Goal: Task Accomplishment & Management: Use online tool/utility

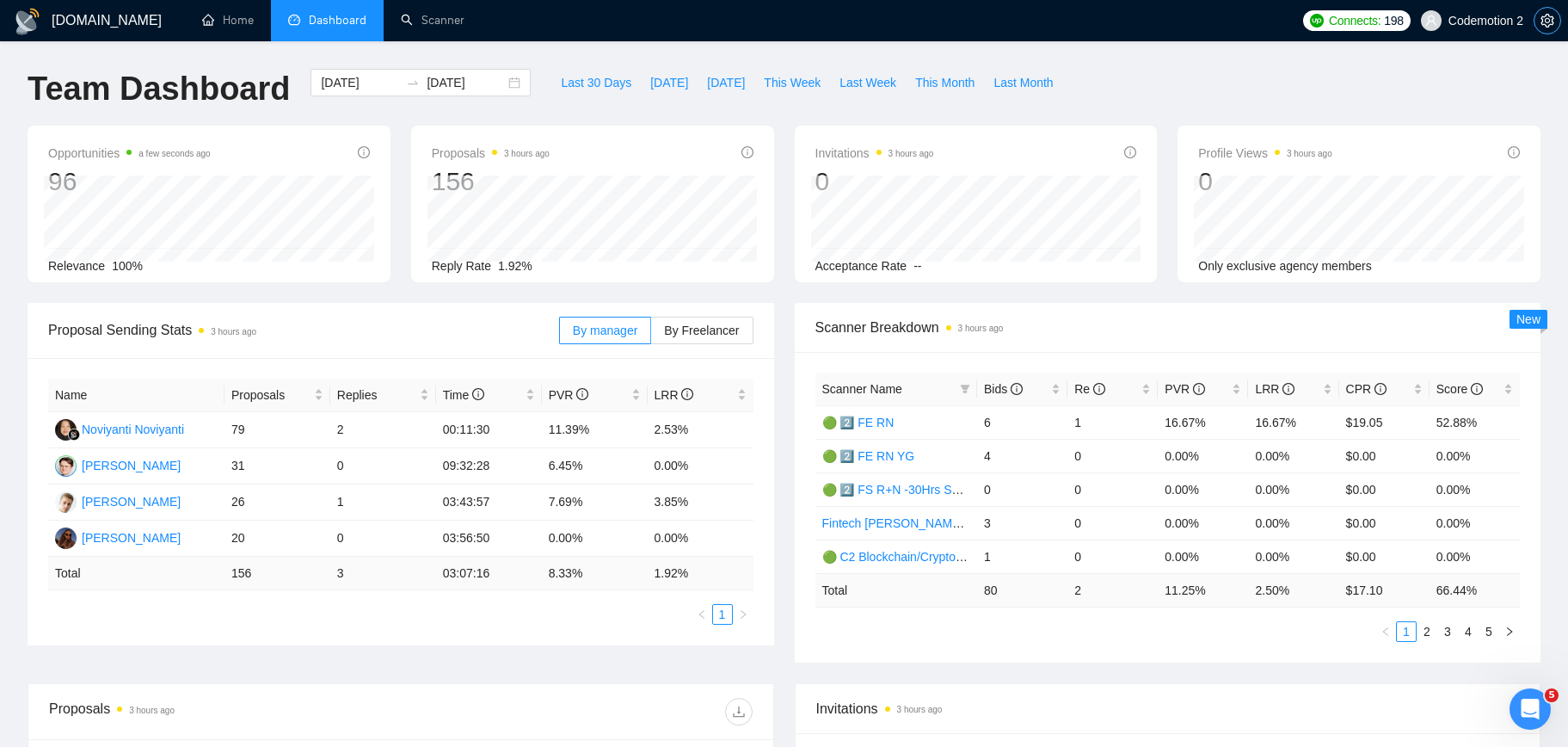
click at [1547, 23] on icon "setting" at bounding box center [1546, 21] width 13 height 14
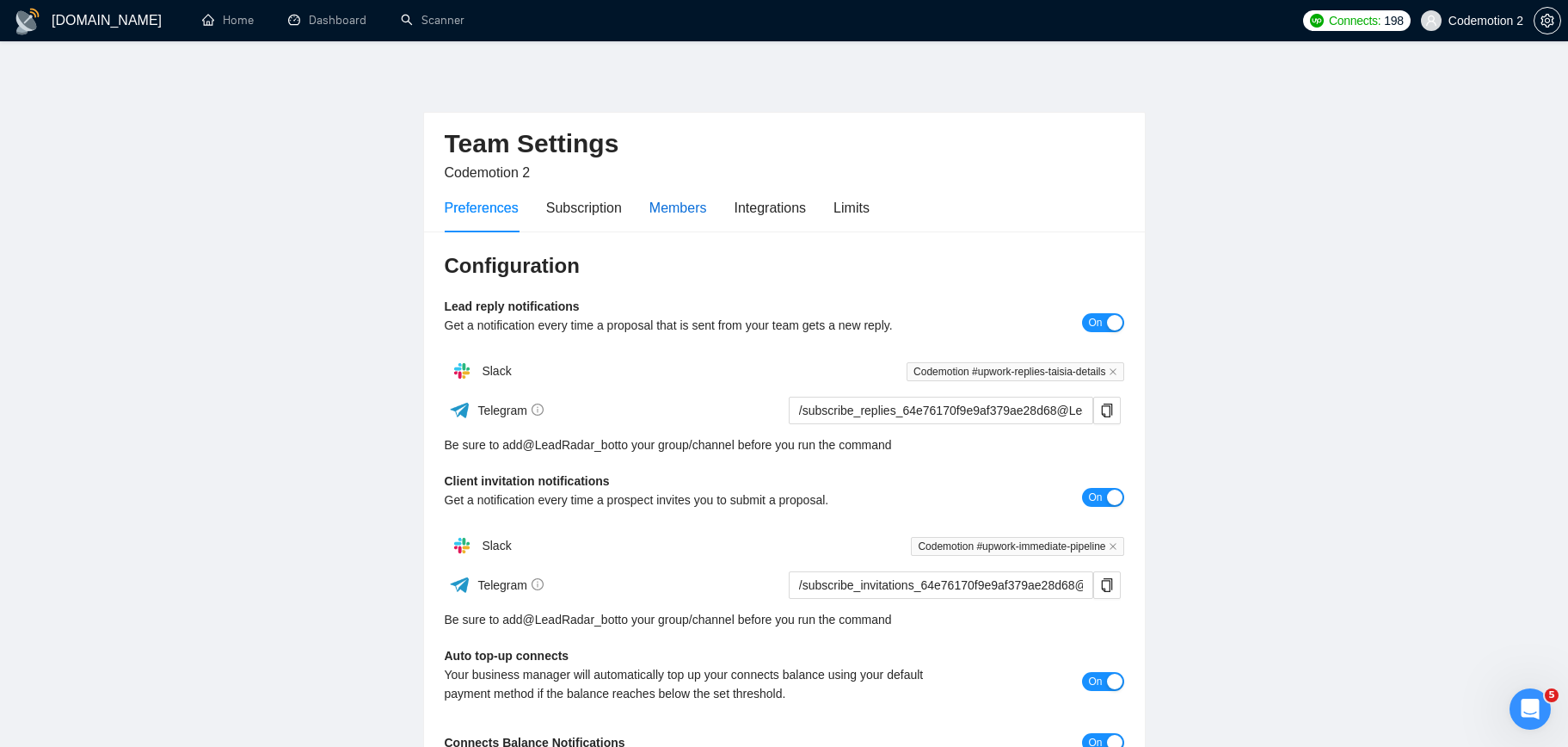
click at [683, 207] on div "Members" at bounding box center [678, 208] width 58 height 22
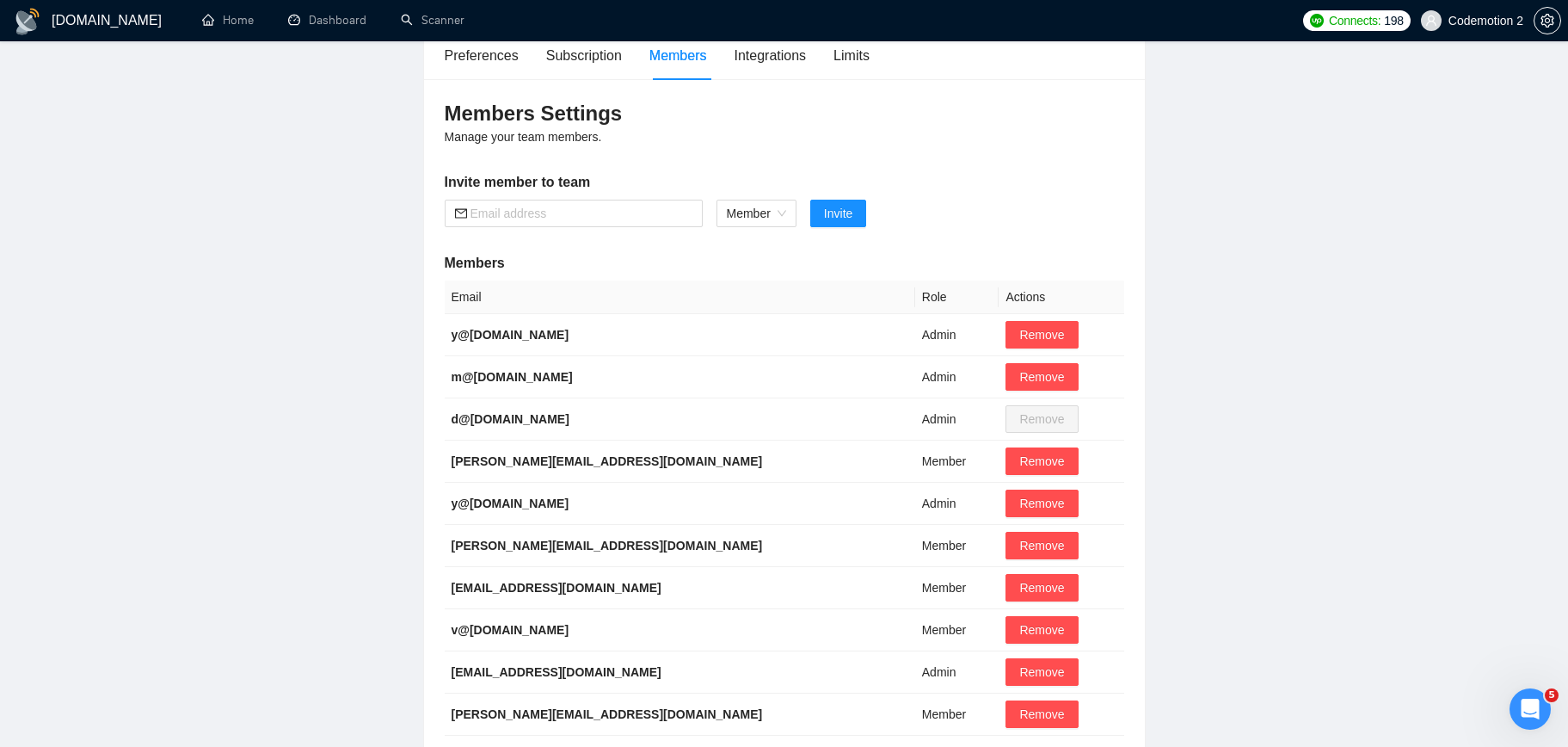
scroll to position [153, 0]
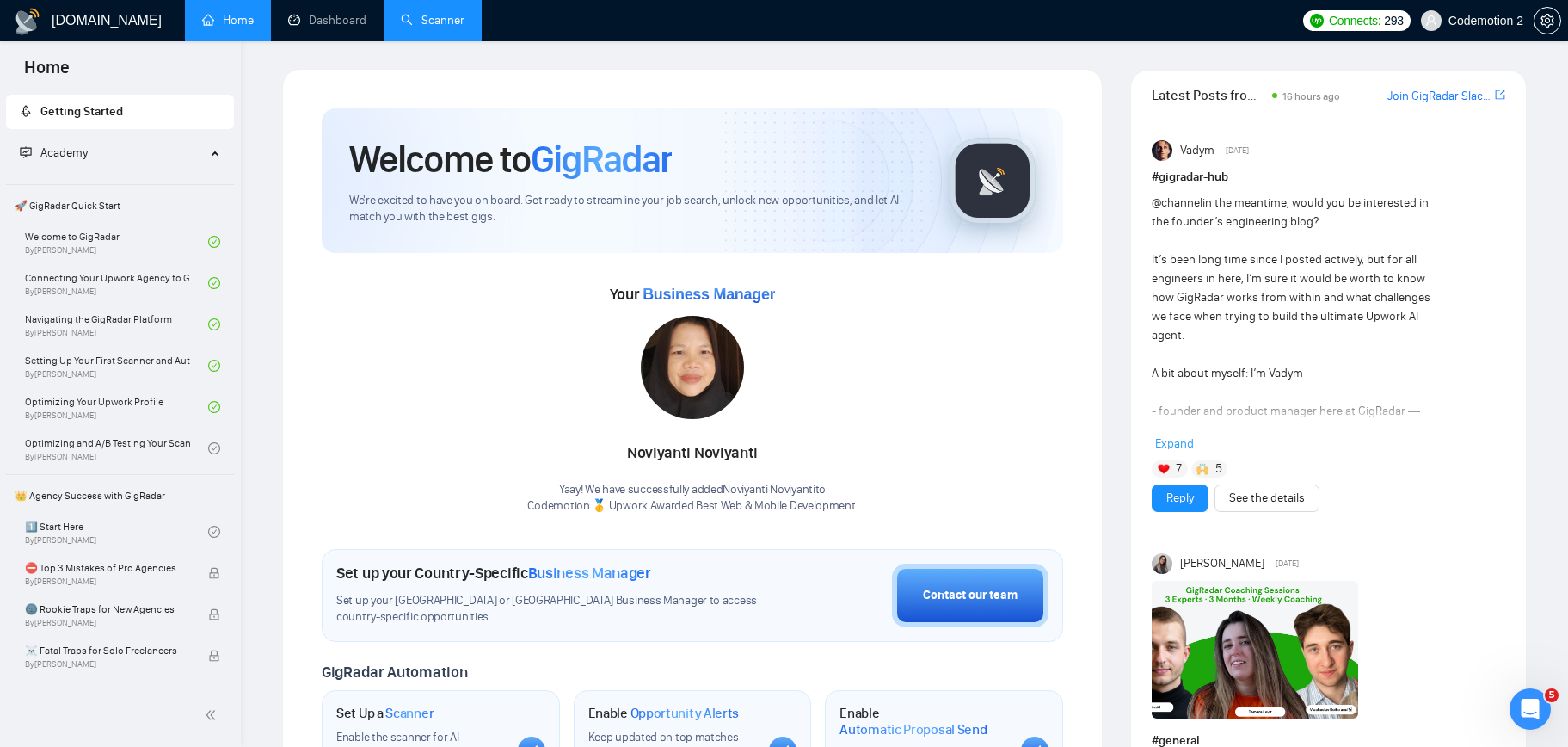
click at [429, 15] on link "Scanner" at bounding box center [432, 20] width 64 height 15
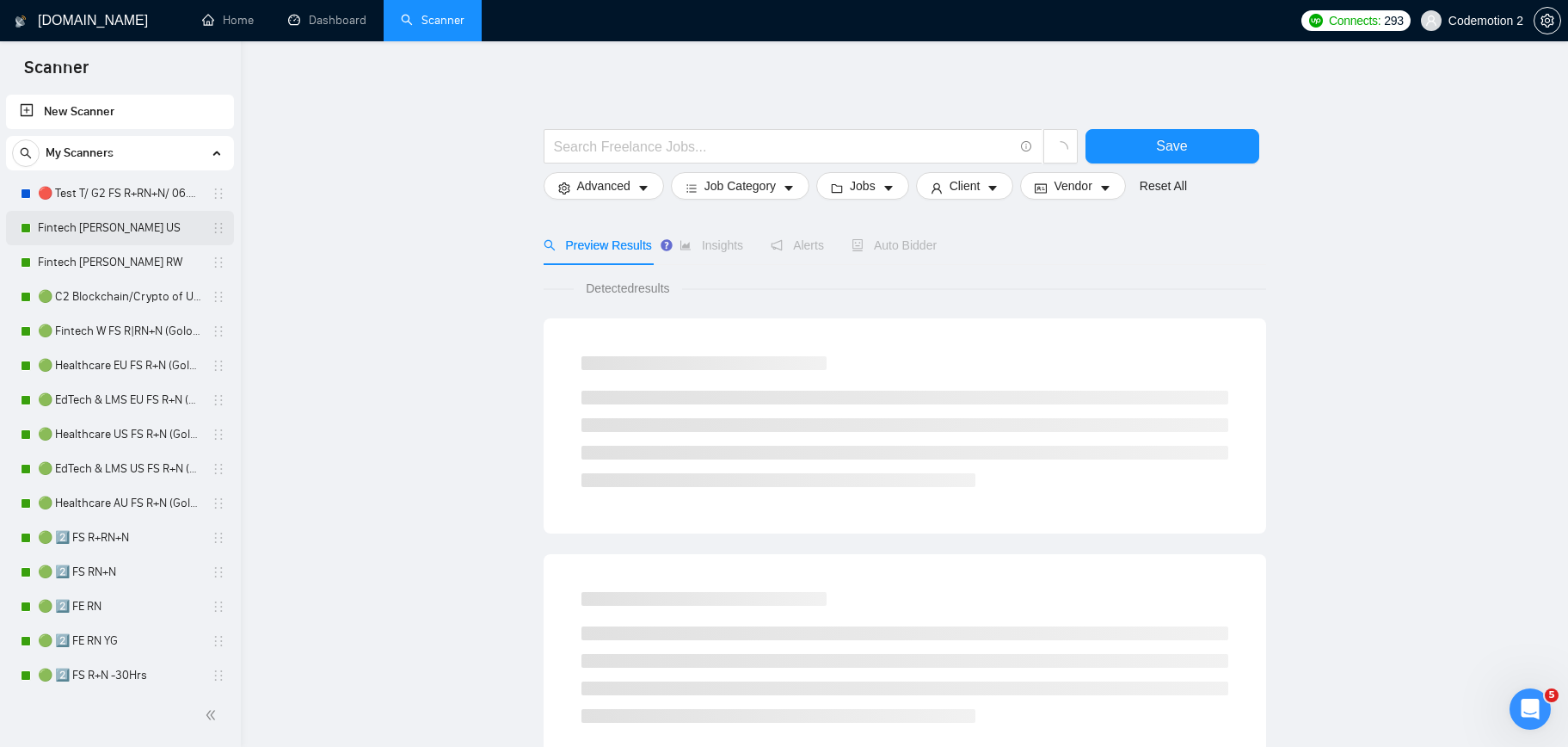
click at [111, 221] on link "Fintech [PERSON_NAME] US" at bounding box center [119, 227] width 163 height 34
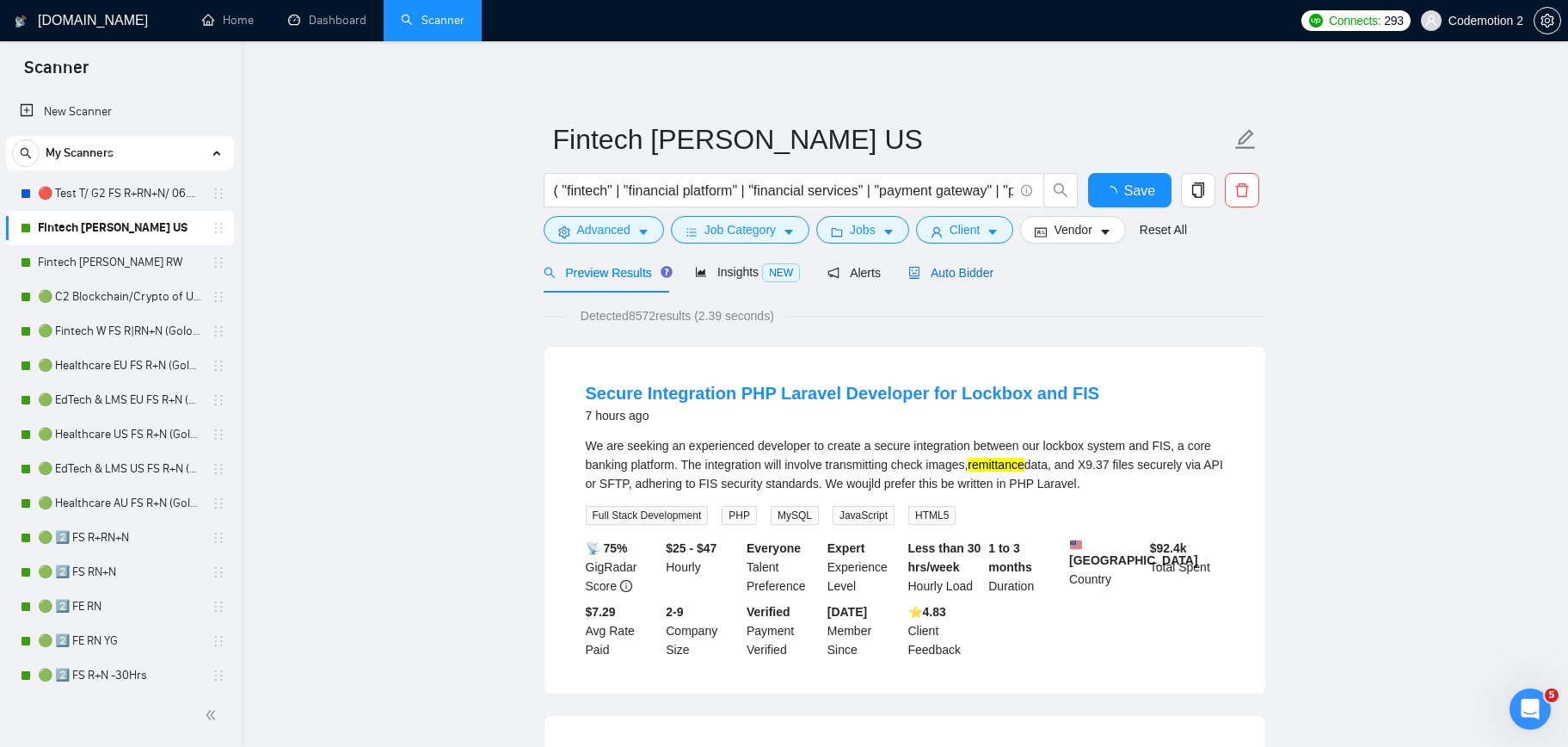
click at [973, 273] on span "Auto Bidder" at bounding box center [951, 273] width 86 height 14
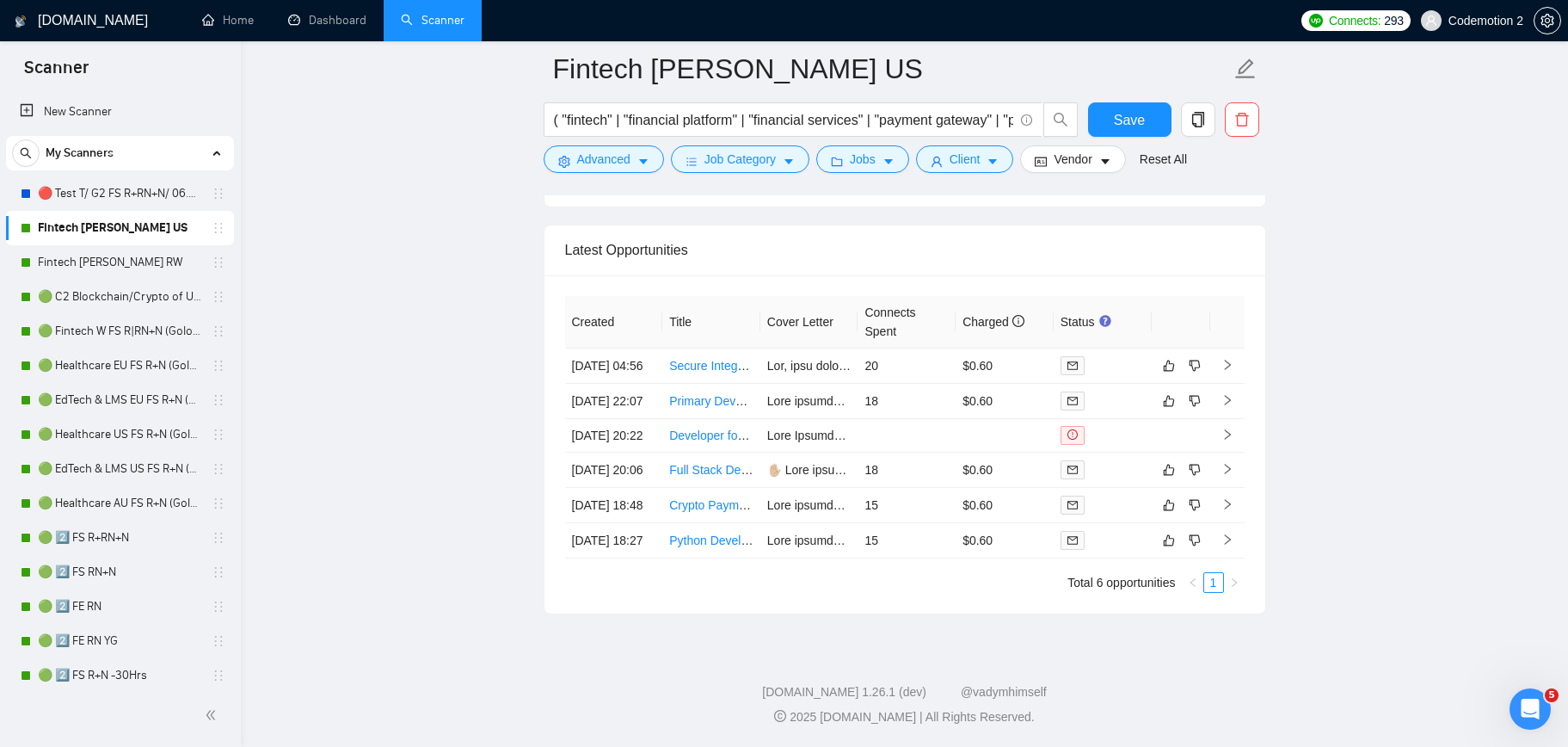
scroll to position [4150, 0]
click at [716, 407] on link "Primary Developer for Startup Transition and Scaling" at bounding box center [810, 401] width 281 height 14
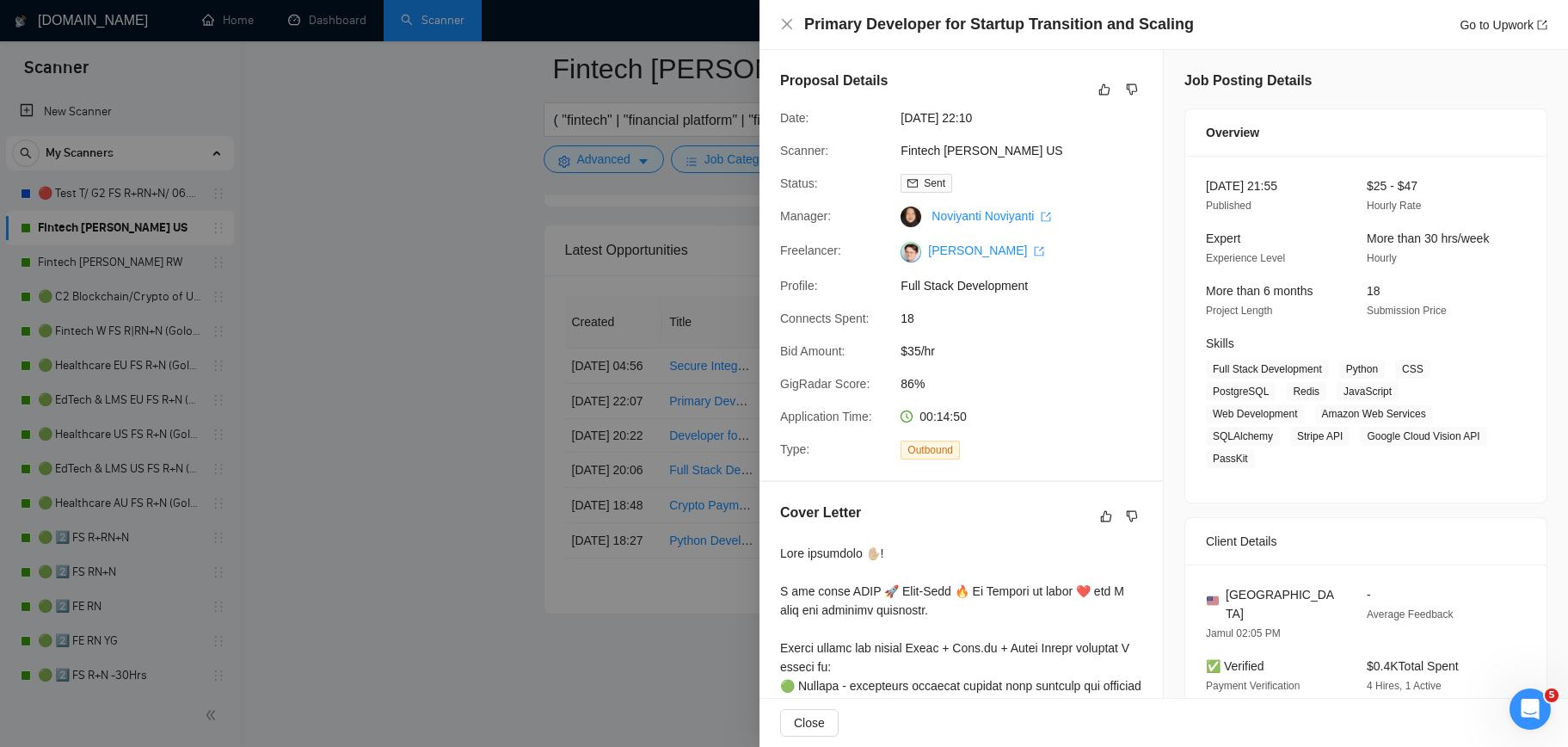
click at [492, 449] on div at bounding box center [784, 374] width 1568 height 747
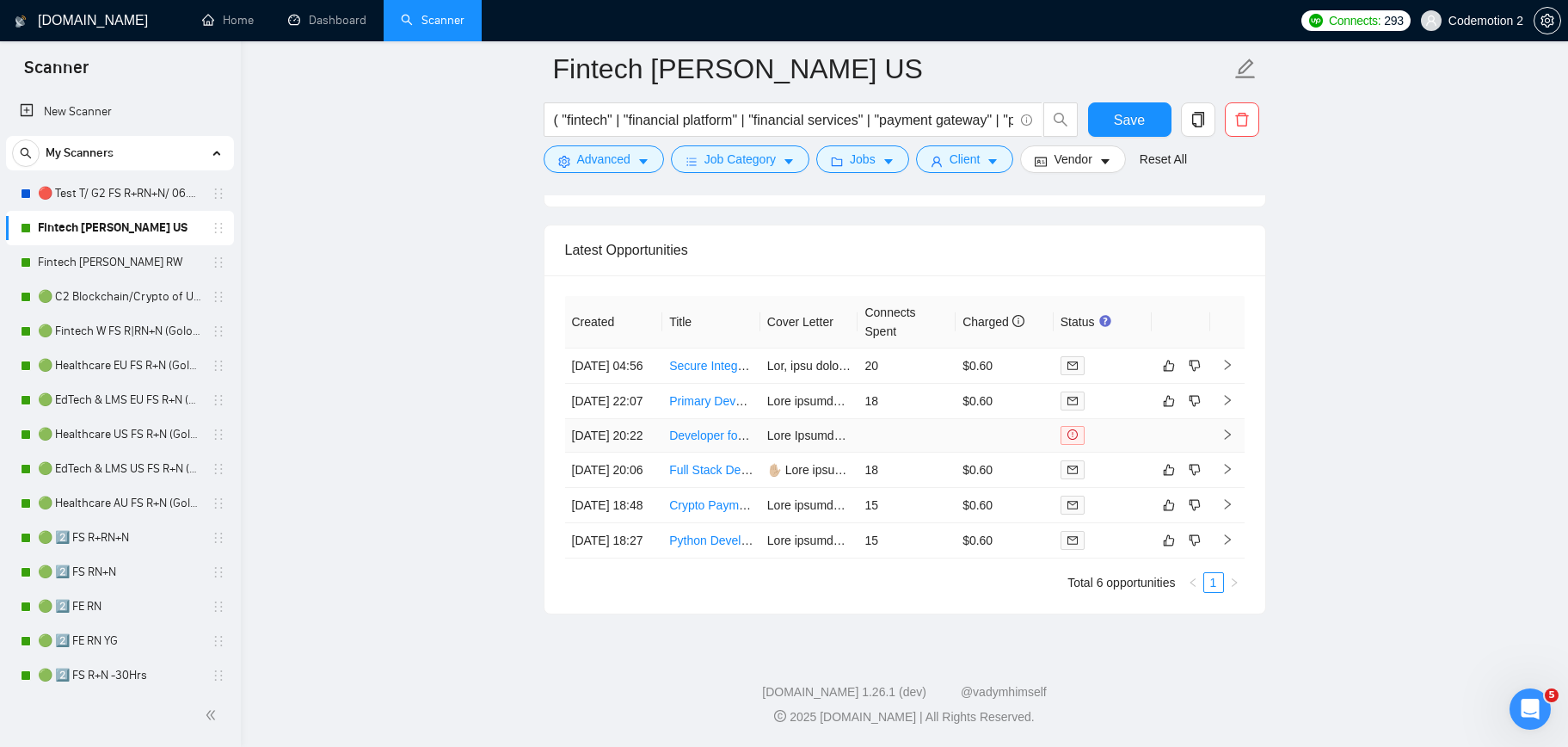
click at [707, 442] on link "Developer for Replit, Stripe, and Veriff Integration" at bounding box center [800, 435] width 263 height 14
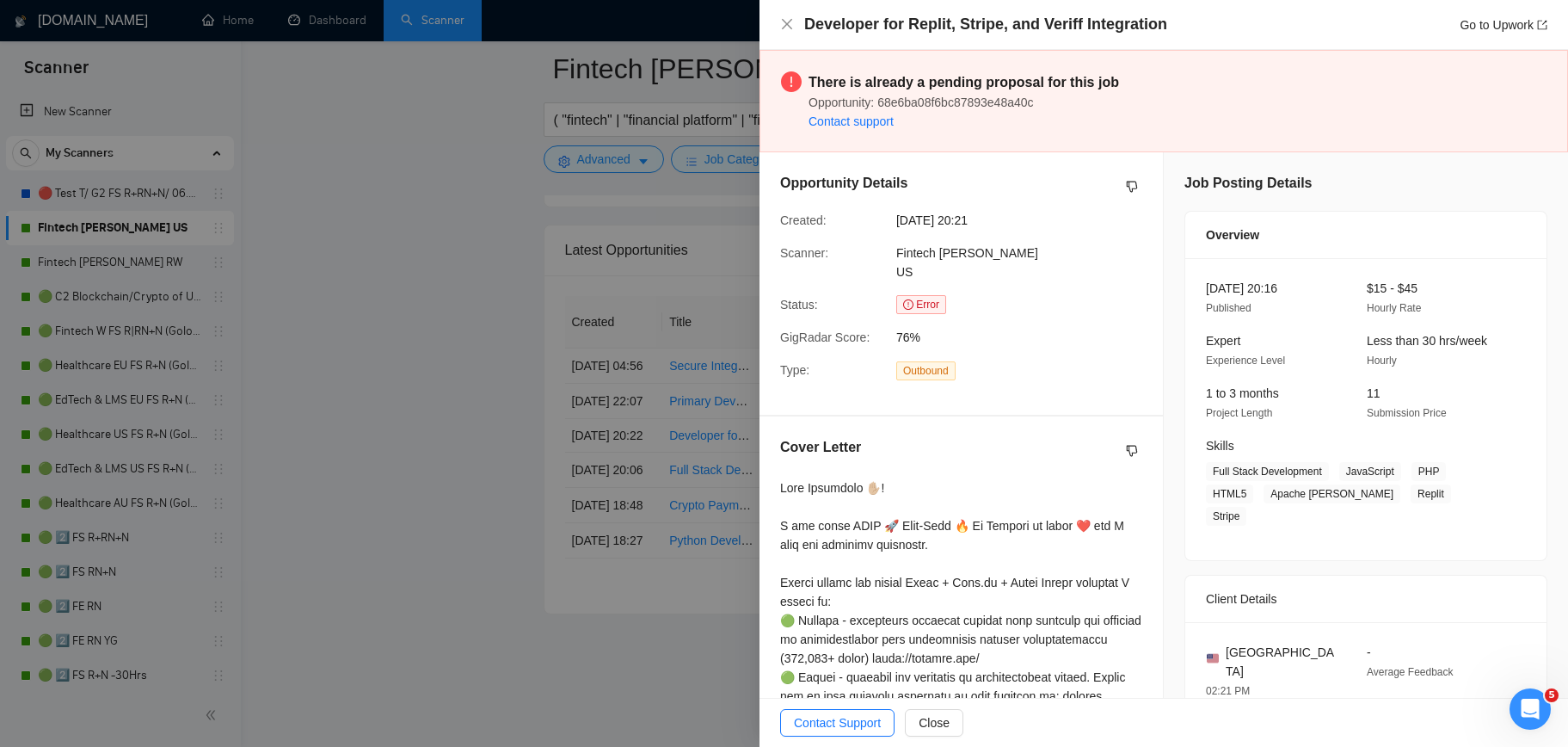
click at [505, 491] on div at bounding box center [784, 374] width 1568 height 747
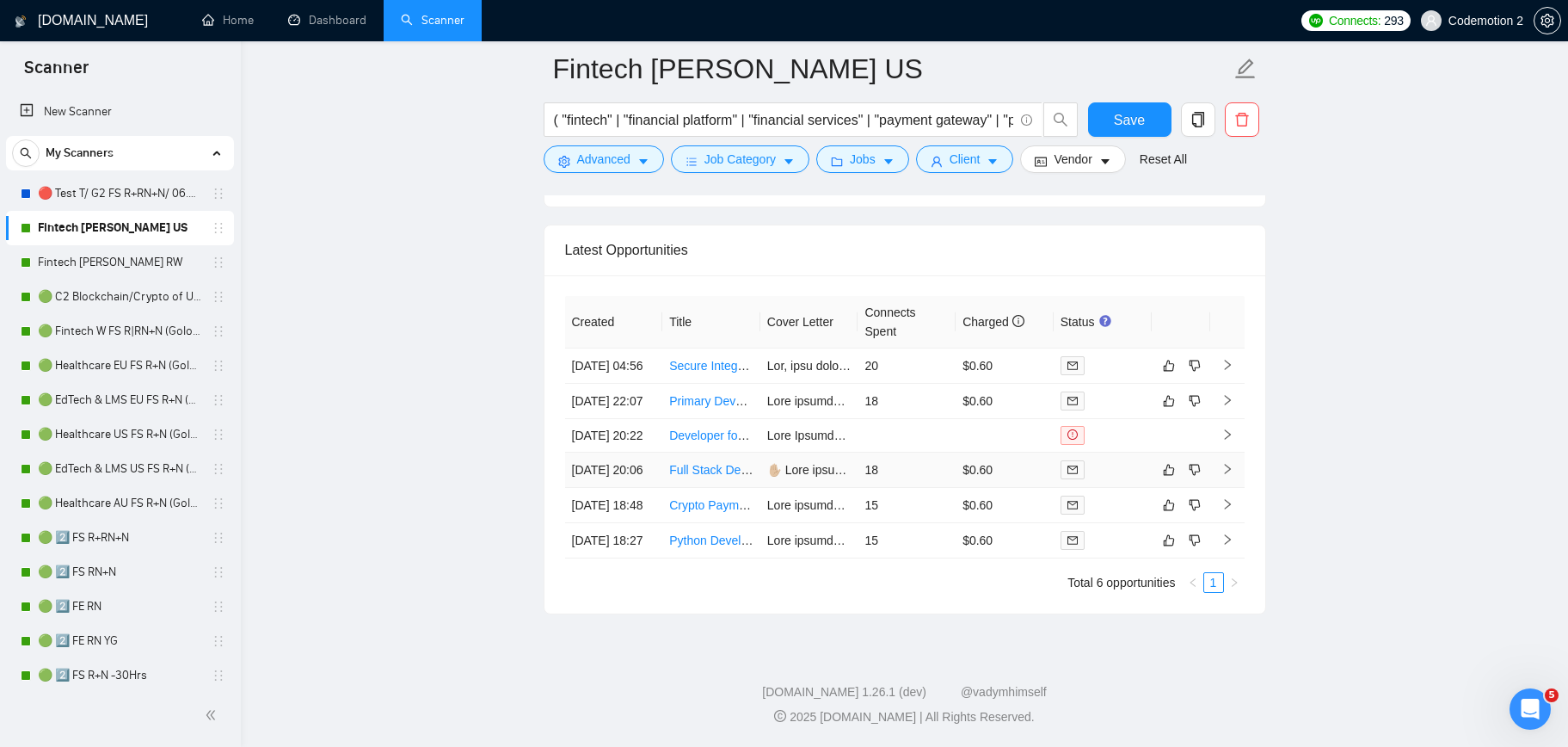
click at [702, 476] on link "Full Stack Developer for Healthcare Platform" at bounding box center [788, 469] width 238 height 14
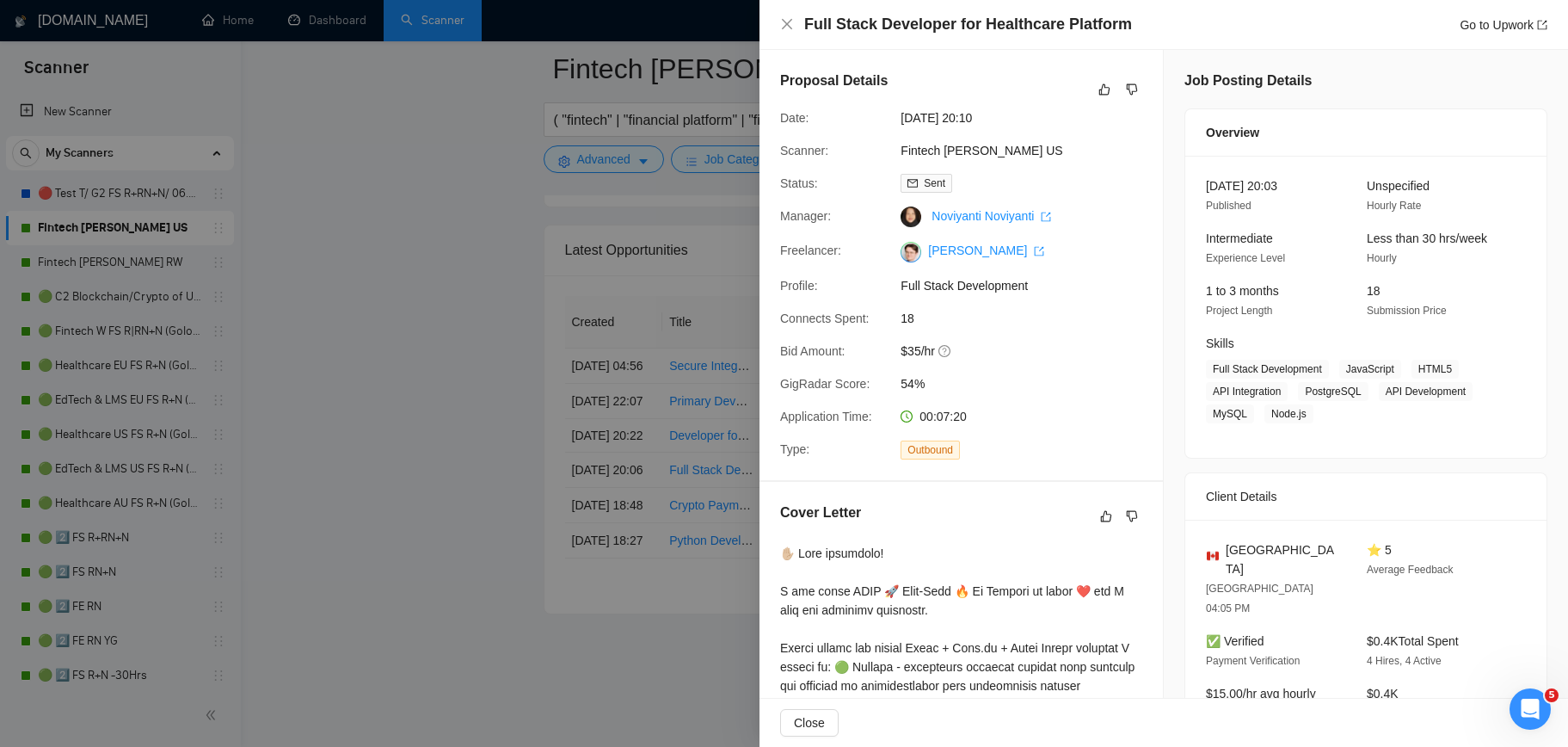
click at [701, 565] on div at bounding box center [784, 374] width 1568 height 747
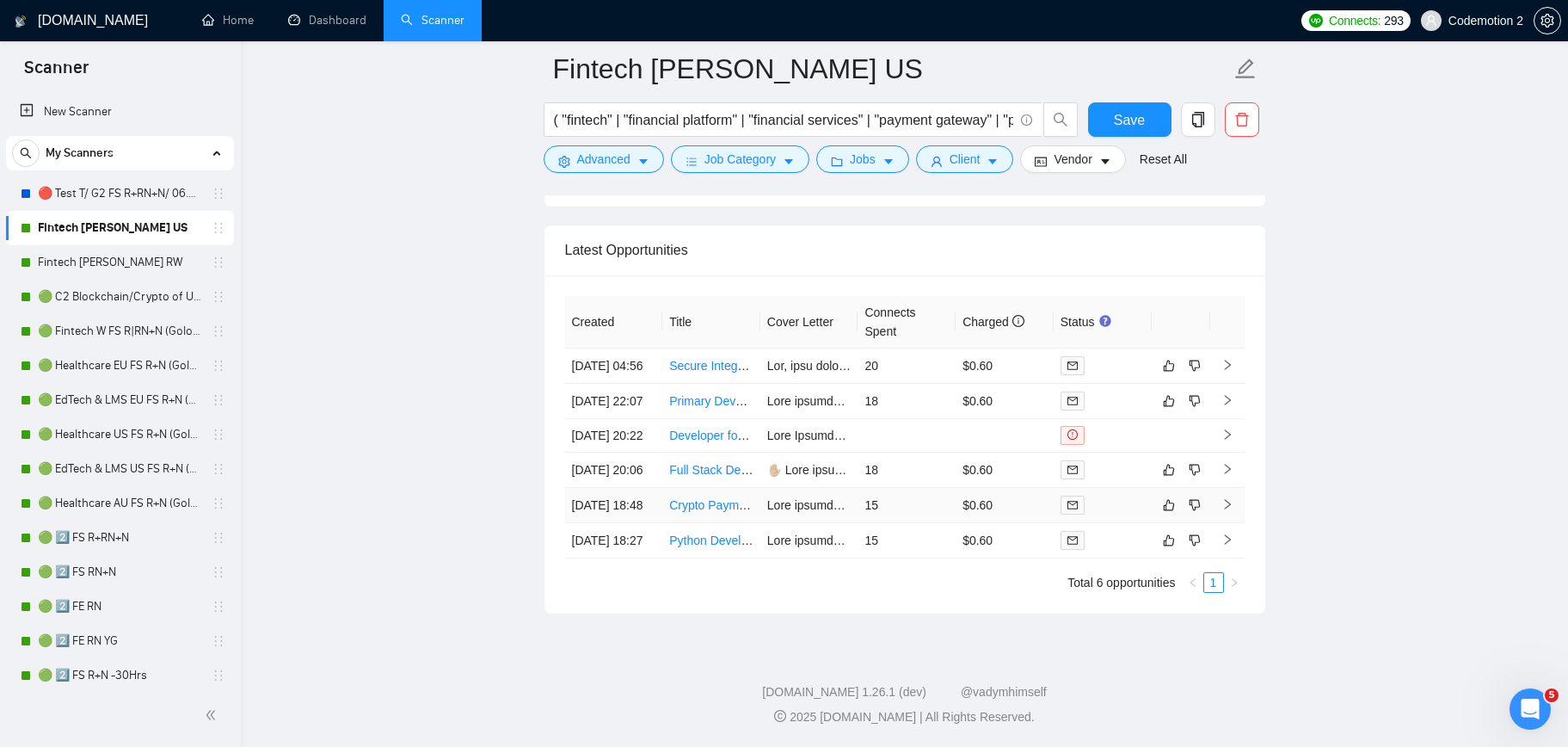
click at [701, 511] on link "Crypto Payment Integration Developer Needed" at bounding box center [794, 505] width 250 height 14
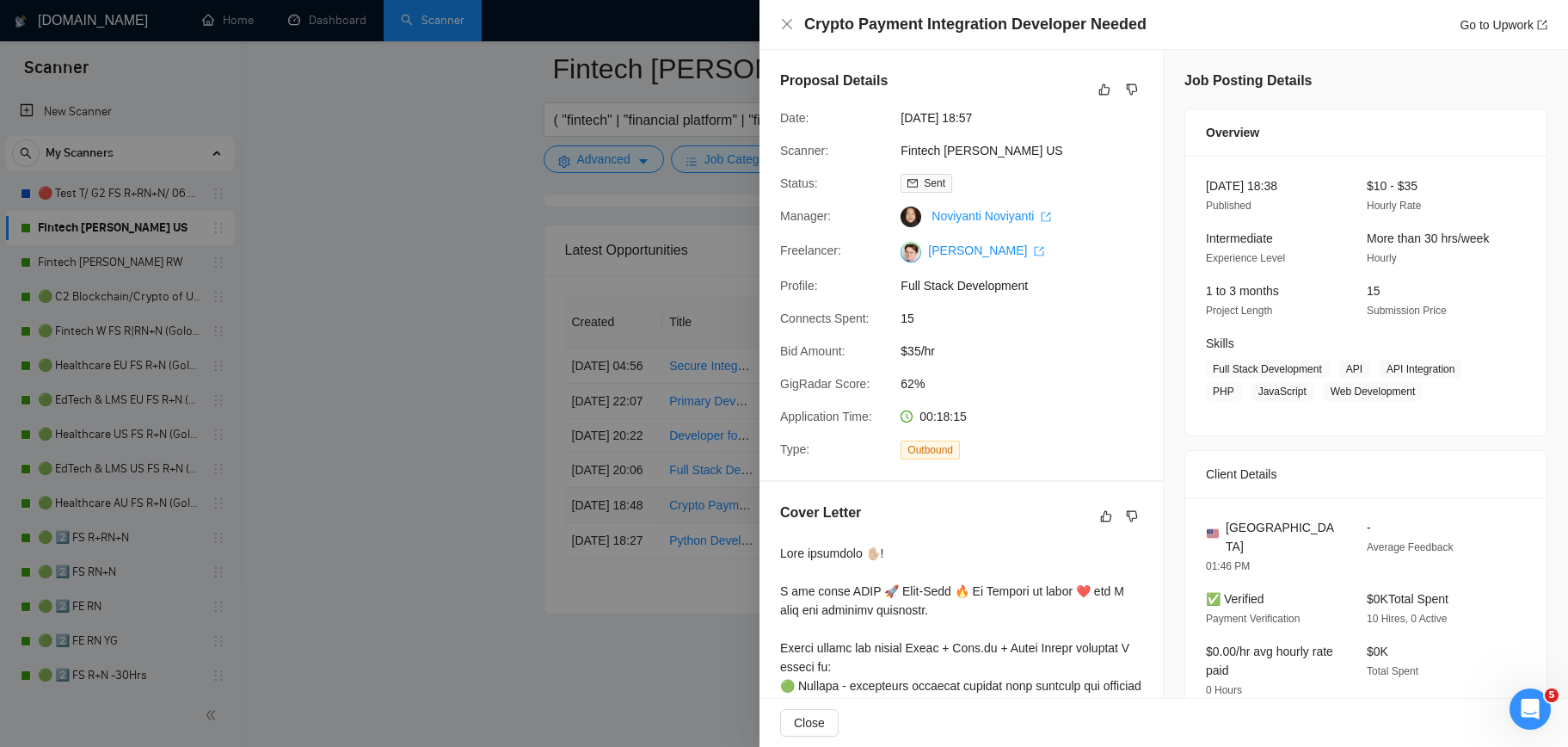
click at [701, 566] on div at bounding box center [784, 374] width 1568 height 747
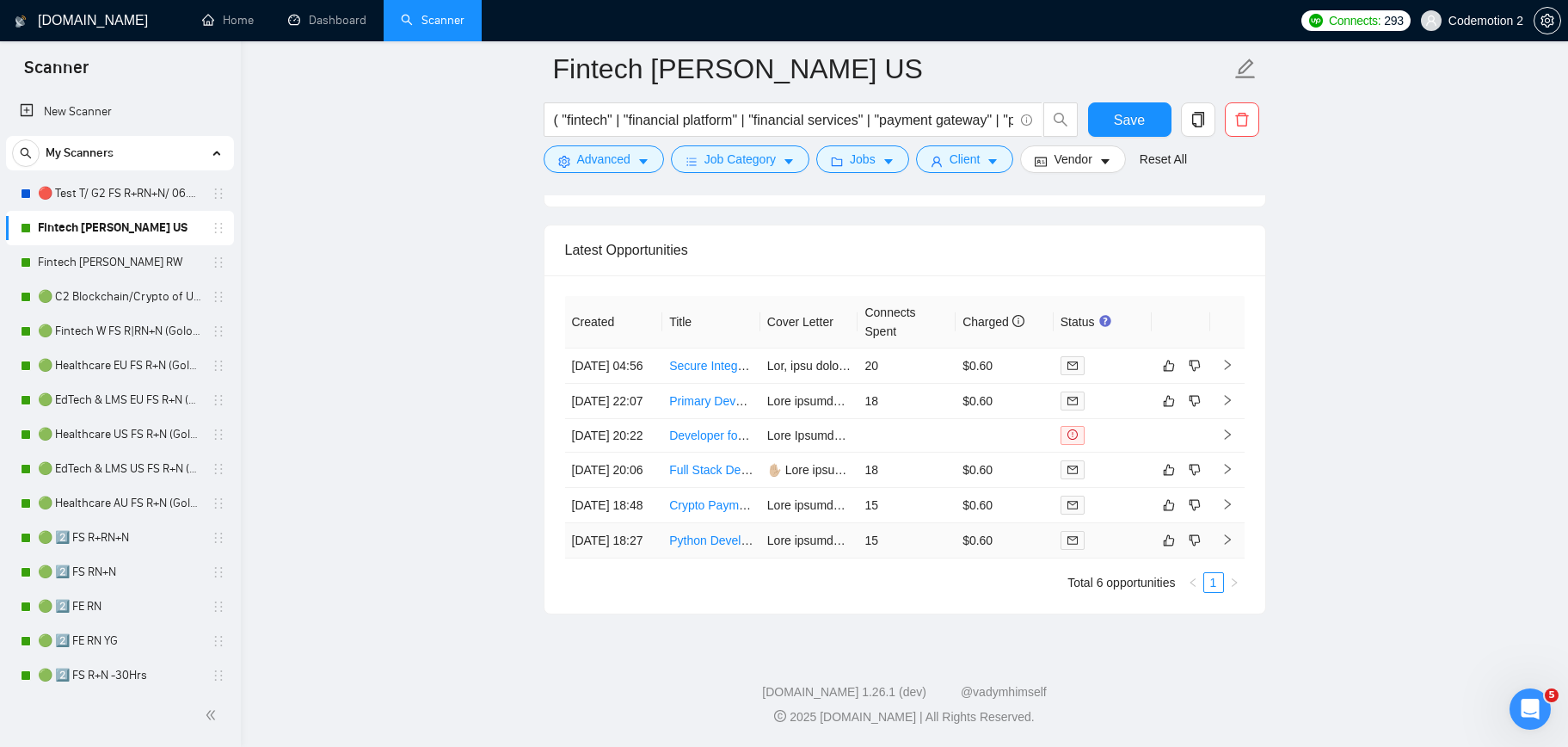
click at [701, 547] on link "Python Developer Needed for Rate Cap Pricing Tool + Website/Client Portal Integ…" at bounding box center [901, 540] width 464 height 14
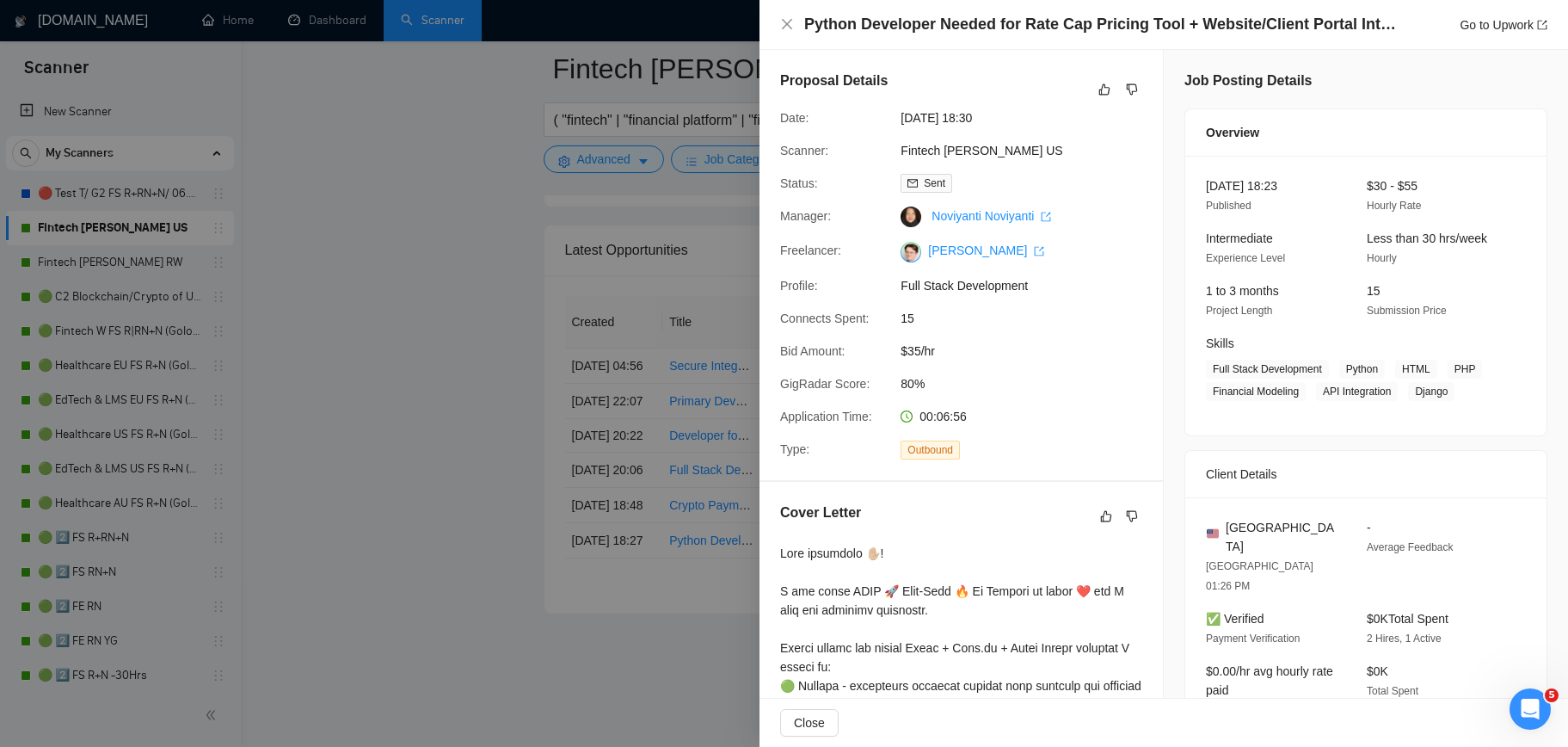
click at [701, 656] on div at bounding box center [784, 374] width 1568 height 747
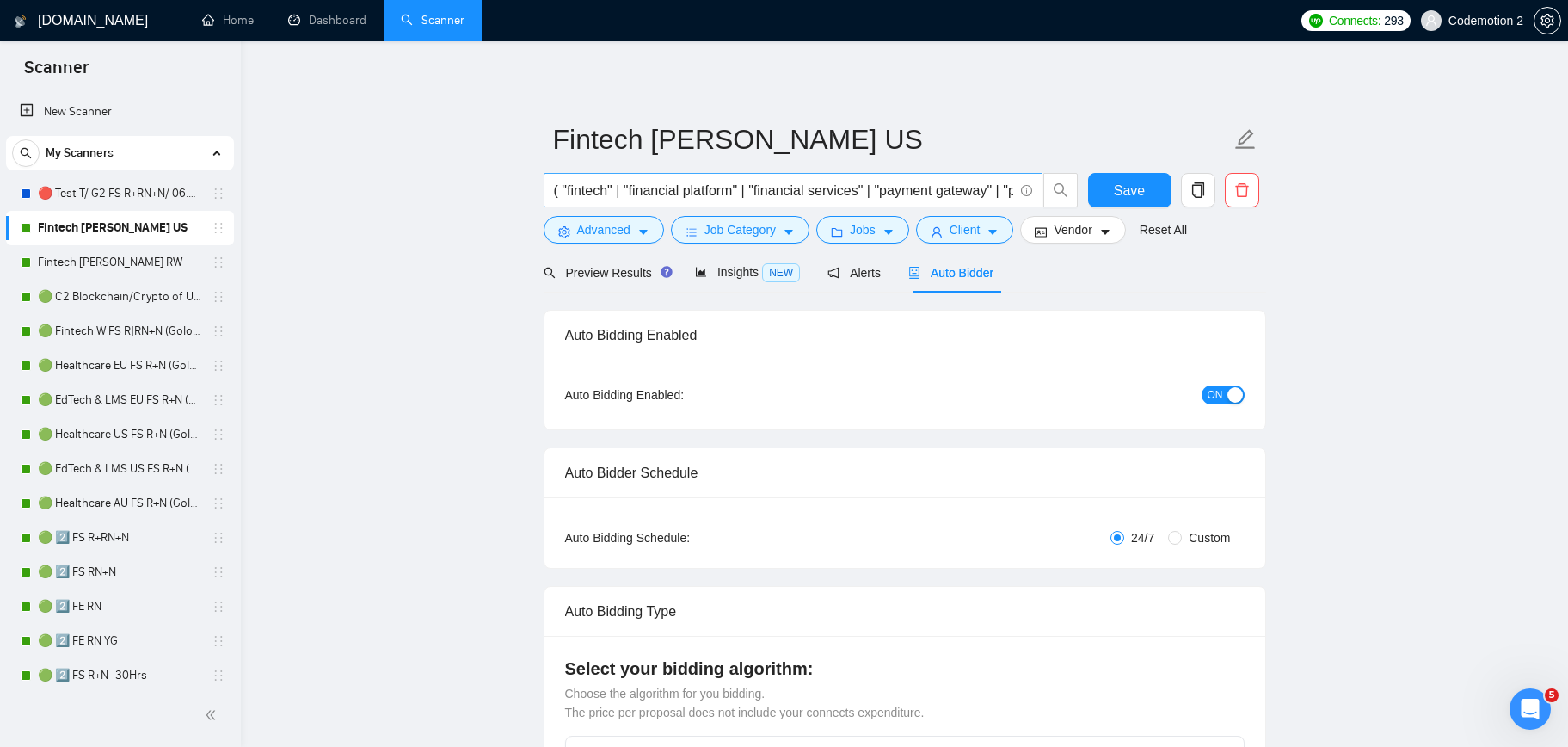
click at [690, 194] on input "( "fintech" | "financial platform" | "financial services" | "payment gateway" |…" at bounding box center [784, 190] width 459 height 22
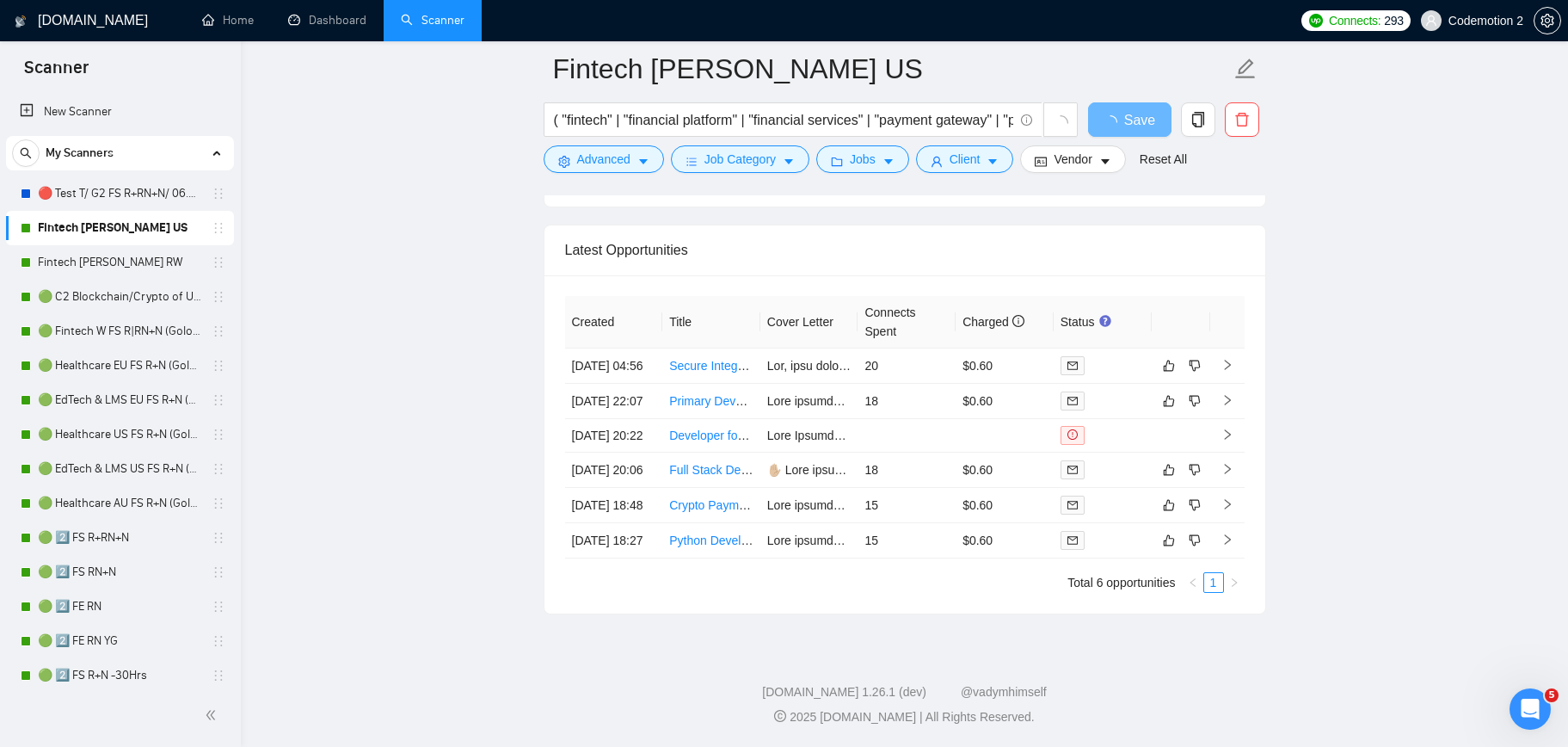
scroll to position [4081, 0]
click at [782, 586] on ul "Total 6 opportunities 1" at bounding box center [905, 582] width 680 height 21
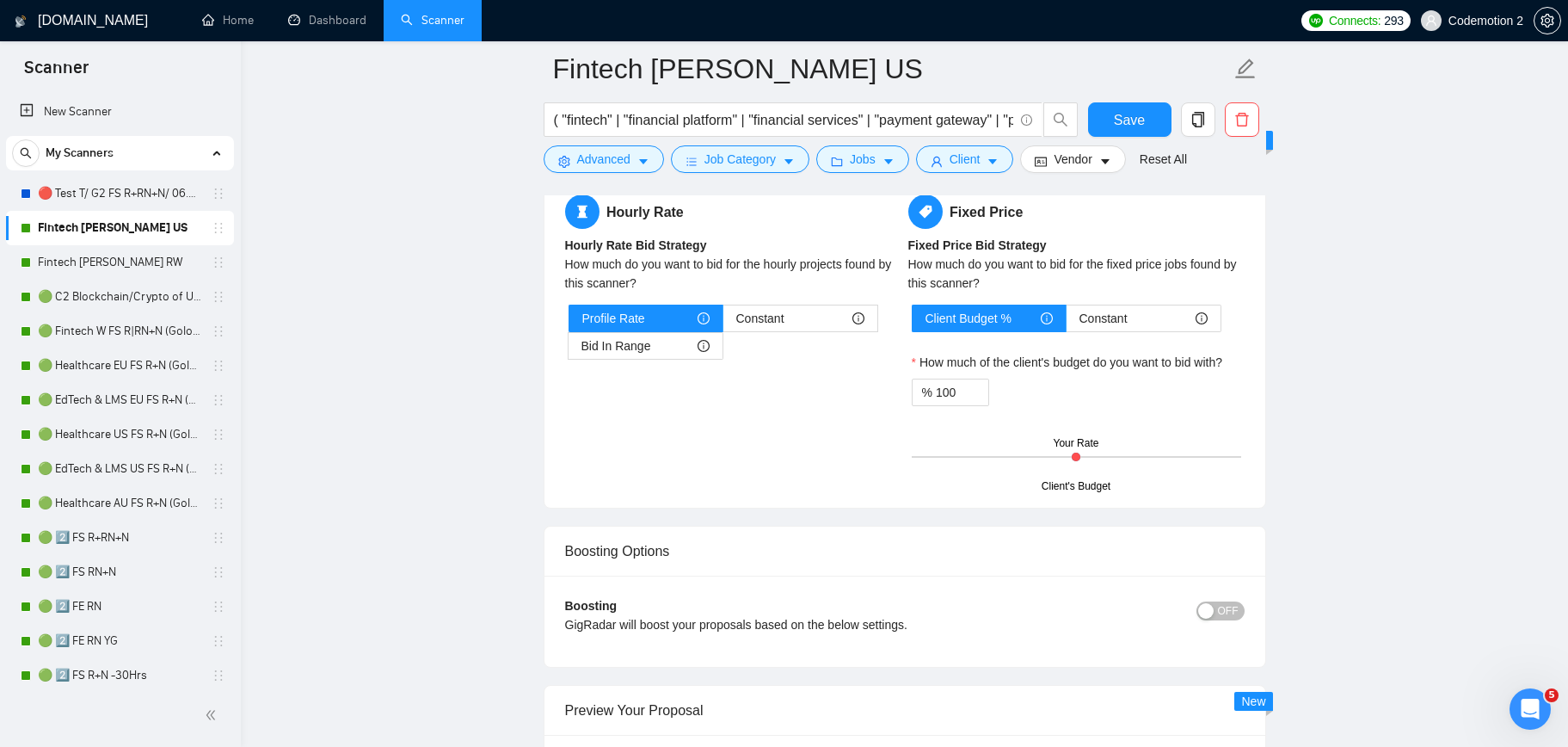
scroll to position [2637, 0]
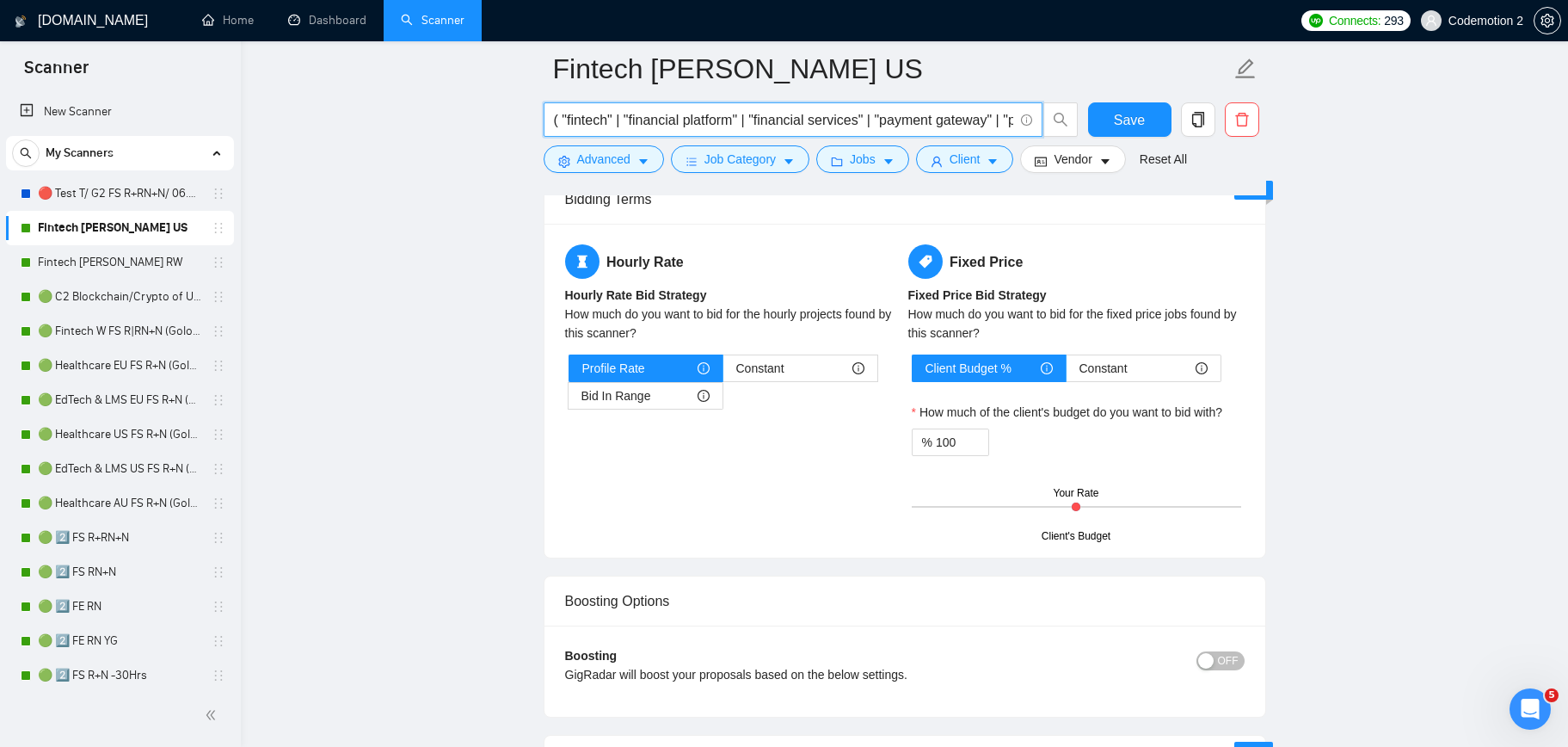
click at [652, 122] on input "( "fintech" | "financial platform" | "financial services" | "payment gateway" |…" at bounding box center [784, 120] width 459 height 22
click at [709, 121] on input "( "fintech" | "financial platform" | "financial services" | "payment gateway" |…" at bounding box center [784, 120] width 459 height 22
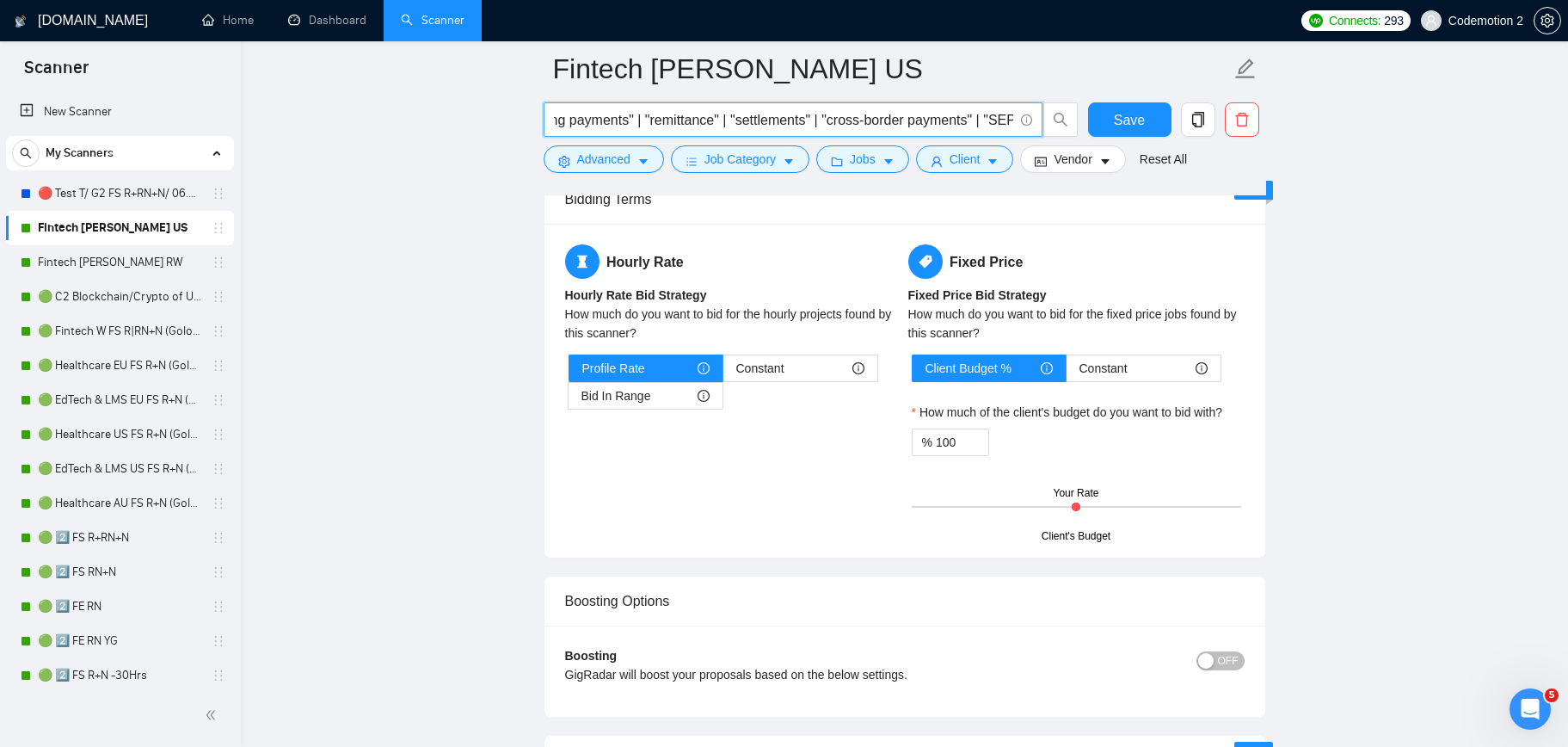
click at [774, 120] on input "( "fintech" | "financial platform" | "financial services" | "payment gateway" |…" at bounding box center [784, 120] width 459 height 22
